Goal: Go to known website: Go to known website

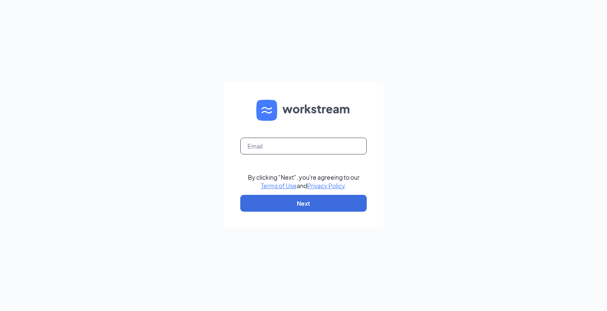
click at [289, 147] on input "text" at bounding box center [303, 146] width 126 height 17
click at [476, 145] on div "By clicking "Next", you're agreeing to our Terms of Use and Privacy Policy . Ne…" at bounding box center [303, 155] width 607 height 311
click at [344, 147] on input "text" at bounding box center [303, 146] width 126 height 17
type input "[PERSON_NAME][EMAIL_ADDRESS][PERSON_NAME][DOMAIN_NAME]"
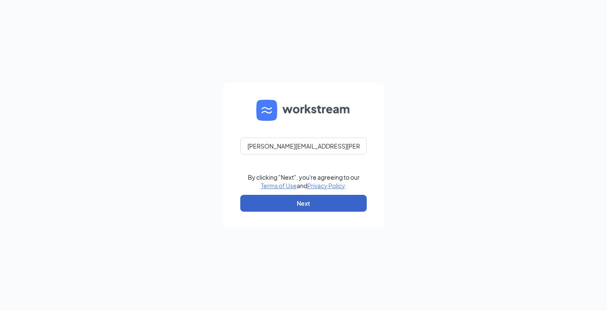
click at [310, 203] on button "Next" at bounding box center [303, 203] width 126 height 17
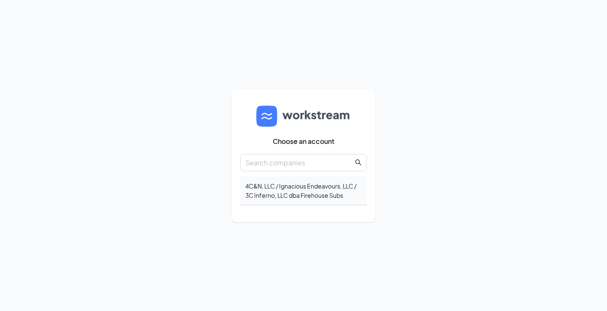
click at [313, 191] on div "4C&N, LLC / Ignacious Endeavours, LLC / 3C Inferno, LLC dba Firehouse Subs" at bounding box center [303, 191] width 126 height 29
